Goal: Transaction & Acquisition: Download file/media

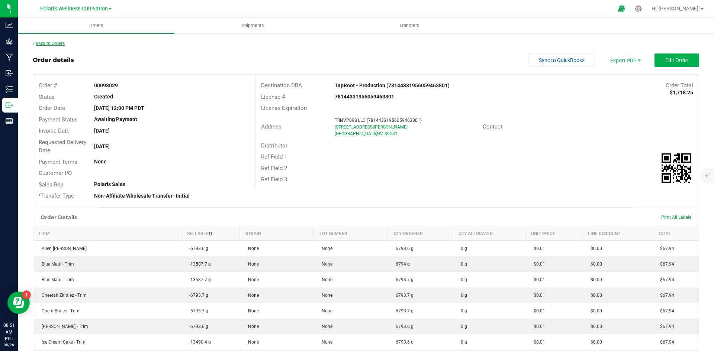
click at [55, 44] on link "Back to Orders" at bounding box center [49, 43] width 32 height 5
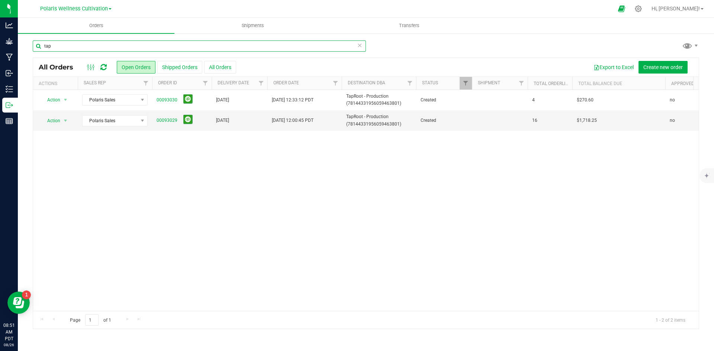
click at [74, 51] on input "tap" at bounding box center [199, 46] width 333 height 11
type input "t"
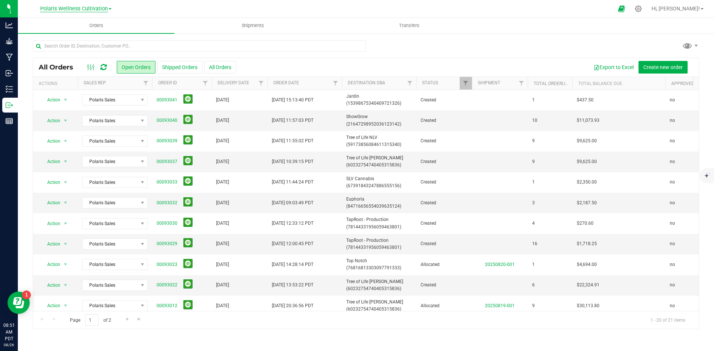
click at [82, 9] on span "Polaris Wellness Cultivation" at bounding box center [74, 9] width 68 height 7
click at [89, 35] on link "Polaris Wellness Production" at bounding box center [76, 36] width 109 height 10
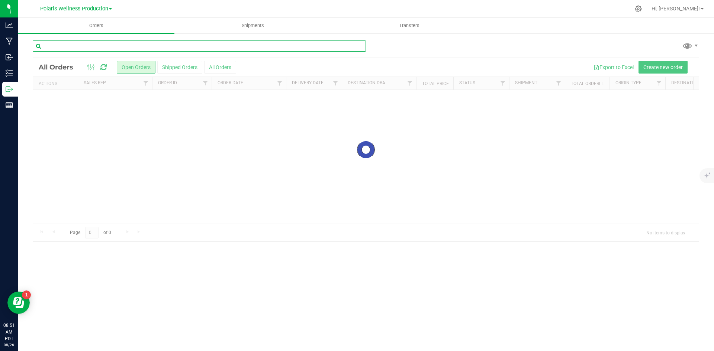
click at [83, 45] on input "text" at bounding box center [199, 46] width 333 height 11
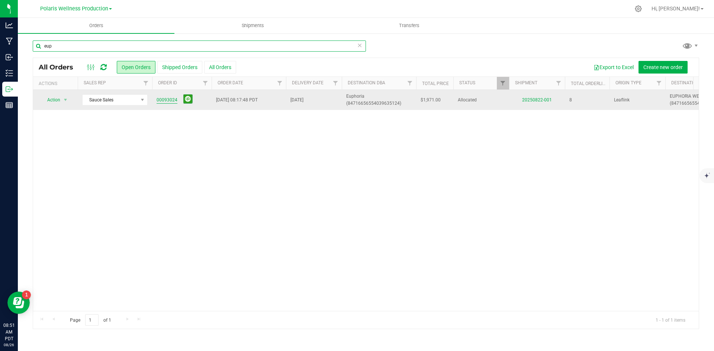
type input "eup"
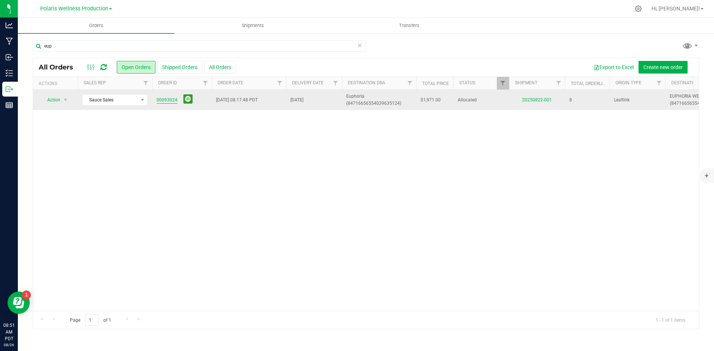
click at [169, 101] on link "00093024" at bounding box center [167, 100] width 21 height 7
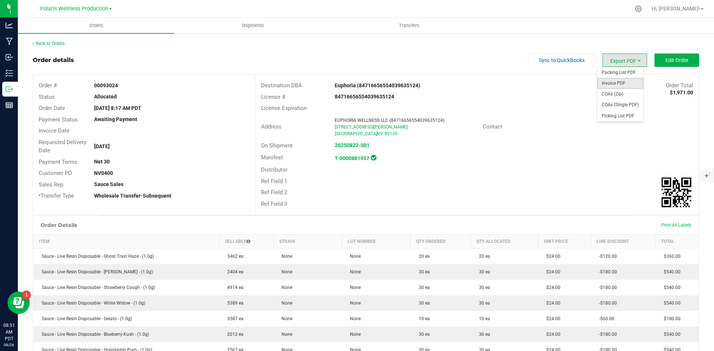
click at [622, 85] on span "Invoice PDF" at bounding box center [620, 83] width 46 height 11
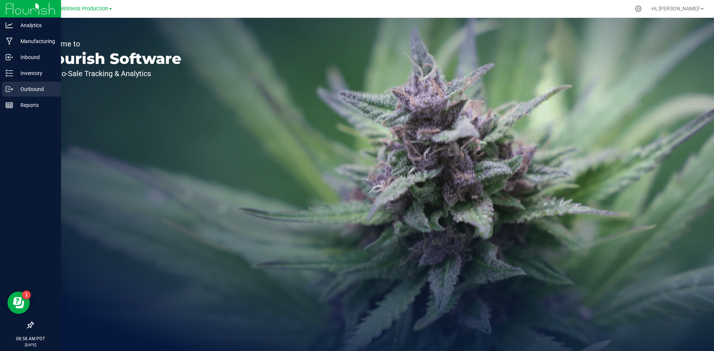
click at [24, 92] on p "Outbound" at bounding box center [35, 89] width 45 height 9
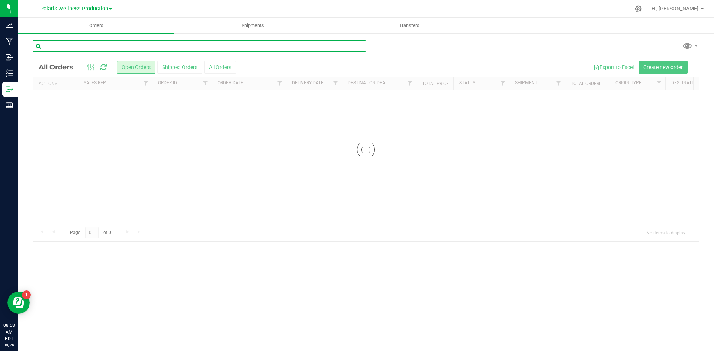
click at [86, 48] on input "text" at bounding box center [199, 46] width 333 height 11
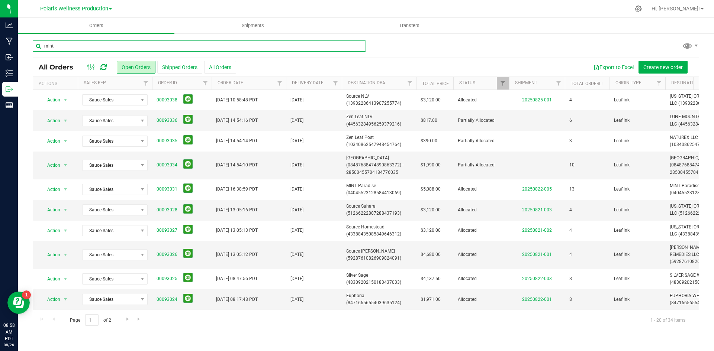
type input "mint"
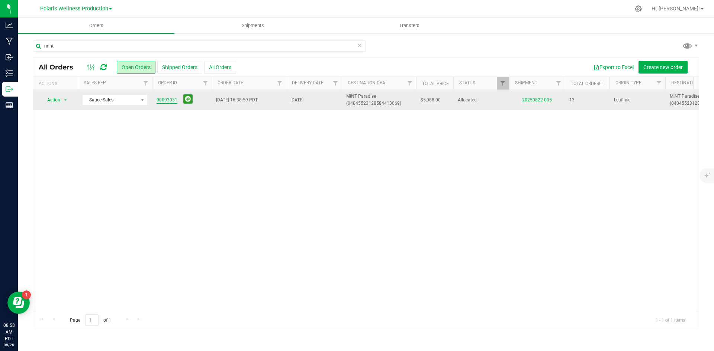
click at [170, 99] on link "00093031" at bounding box center [167, 100] width 21 height 7
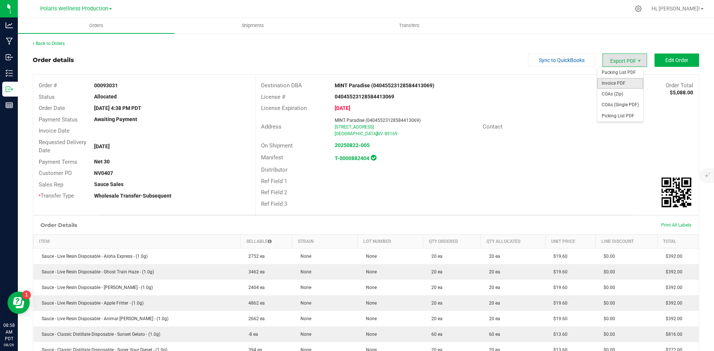
click at [607, 84] on span "Invoice PDF" at bounding box center [620, 83] width 46 height 11
click at [624, 73] on span "Packing List PDF" at bounding box center [620, 72] width 46 height 11
click at [55, 48] on div "Back to Orders Order details Sync to QuickBooks Export PDF Edit Order Order # 0…" at bounding box center [366, 325] width 666 height 570
click at [52, 45] on link "Back to Orders" at bounding box center [49, 43] width 32 height 5
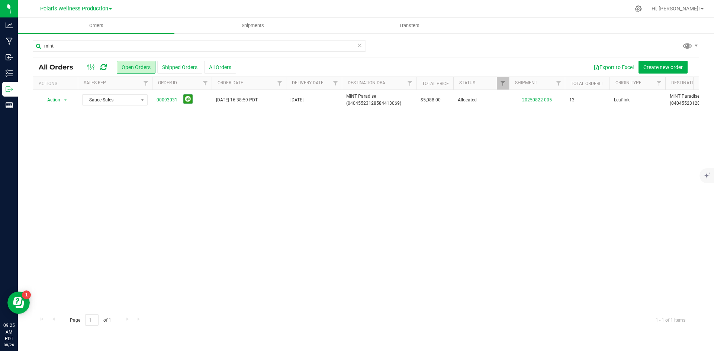
drag, startPoint x: 183, startPoint y: 9, endPoint x: 161, endPoint y: 0, distance: 23.5
click at [179, 8] on div at bounding box center [381, 8] width 497 height 15
